Goal: Task Accomplishment & Management: Complete application form

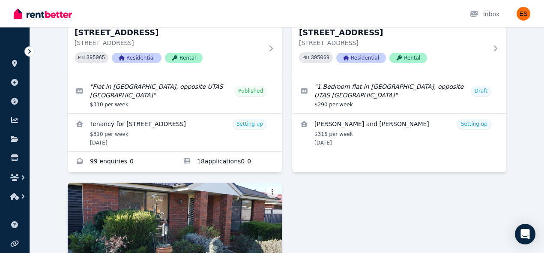
scroll to position [158, 0]
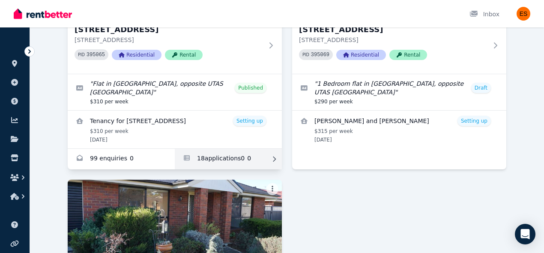
click at [224, 159] on link "Applications for Unit 2/55 Invermay Rd, Invermay" at bounding box center [228, 159] width 107 height 21
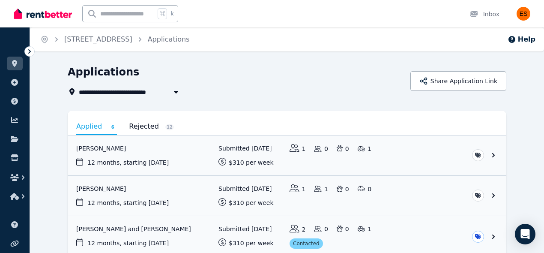
scroll to position [1, 0]
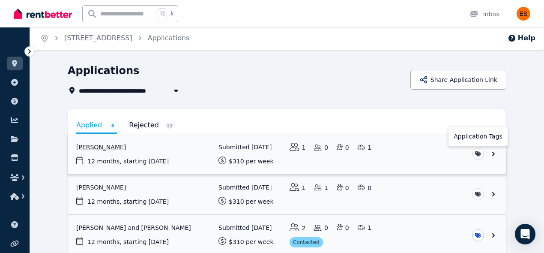
click at [479, 152] on html "**********" at bounding box center [272, 125] width 544 height 253
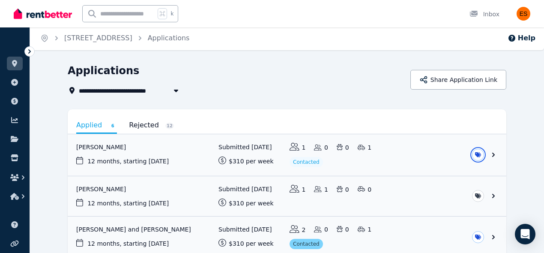
click at [527, 140] on html "**********" at bounding box center [272, 125] width 544 height 253
click at [476, 196] on html "**********" at bounding box center [272, 125] width 544 height 253
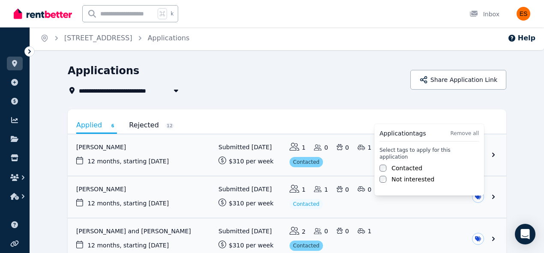
click at [517, 145] on html "**********" at bounding box center [272, 125] width 544 height 253
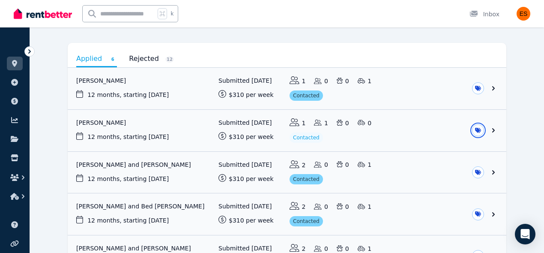
scroll to position [68, 0]
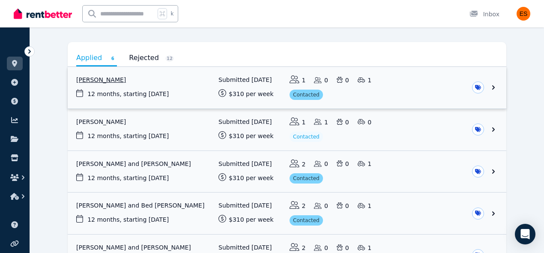
click at [425, 94] on link "View application: Makayla Holmes" at bounding box center [287, 88] width 438 height 42
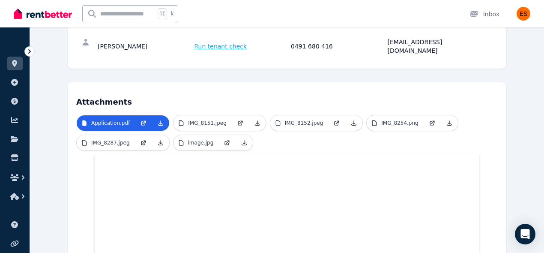
scroll to position [182, 0]
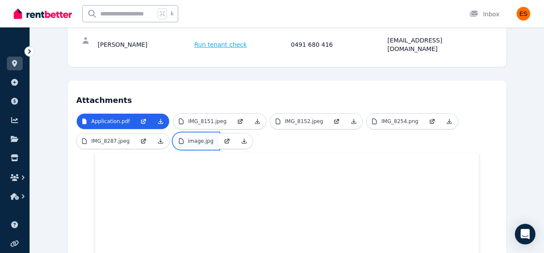
click at [194, 137] on p "image.jpg" at bounding box center [201, 140] width 26 height 7
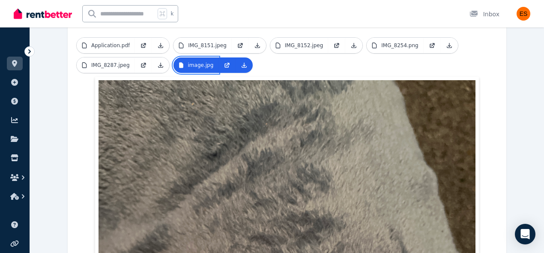
scroll to position [256, 0]
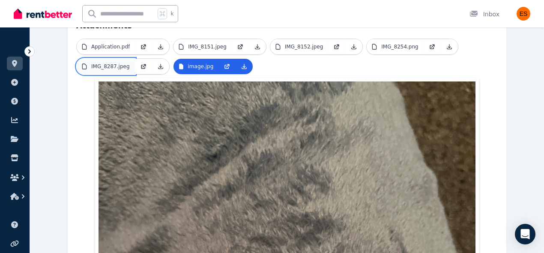
click at [104, 62] on link "IMG_8287.jpeg" at bounding box center [106, 66] width 58 height 15
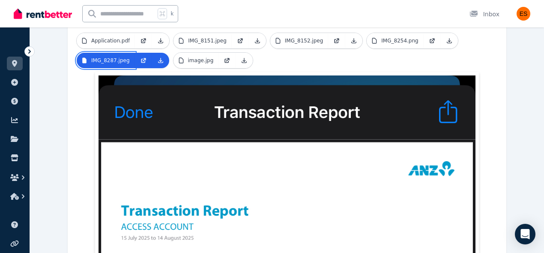
scroll to position [387, 0]
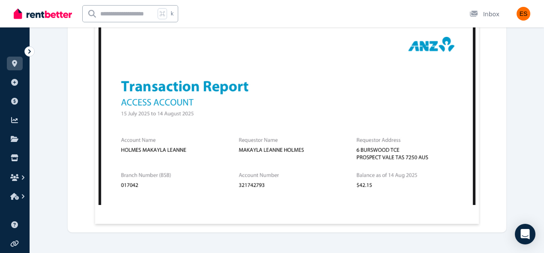
click at [205, 144] on img at bounding box center [286, 78] width 377 height 254
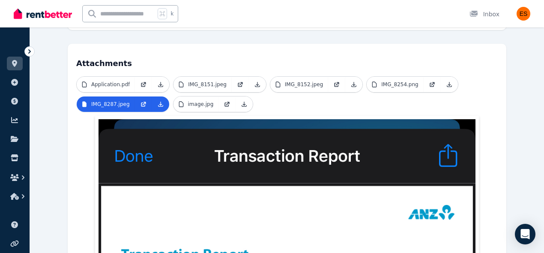
scroll to position [217, 0]
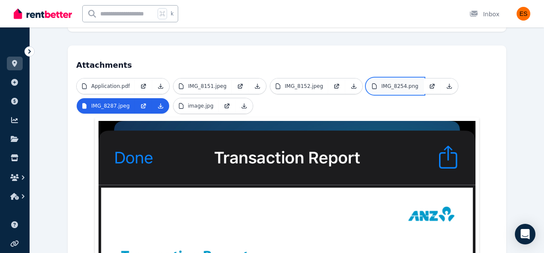
click at [387, 83] on p "IMG_8254.png" at bounding box center [399, 86] width 37 height 7
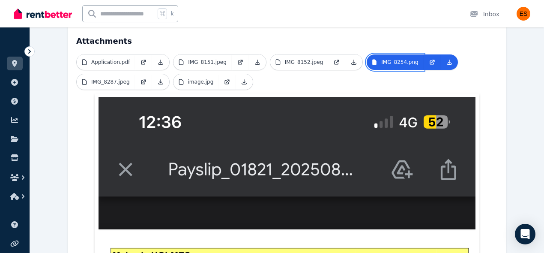
scroll to position [233, 0]
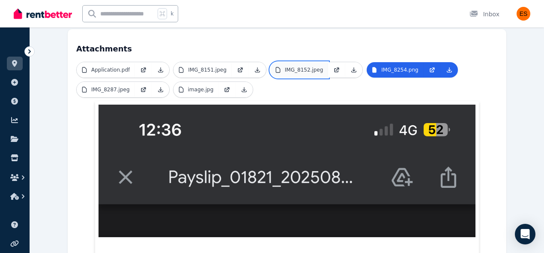
click at [305, 66] on p "IMG_8152.jpeg" at bounding box center [304, 69] width 39 height 7
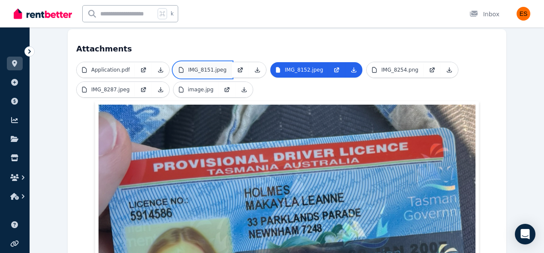
click at [207, 66] on p "IMG_8151.jpeg" at bounding box center [207, 69] width 39 height 7
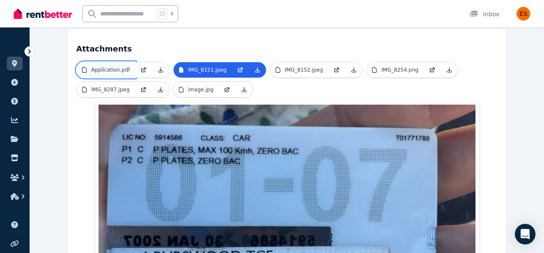
click at [116, 66] on p "Application.pdf" at bounding box center [110, 69] width 39 height 7
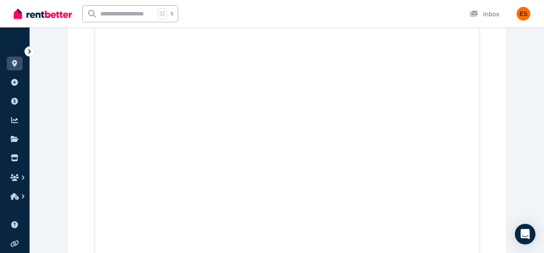
scroll to position [2877, 0]
click at [11, 66] on icon at bounding box center [14, 63] width 9 height 7
